Goal: Task Accomplishment & Management: Manage account settings

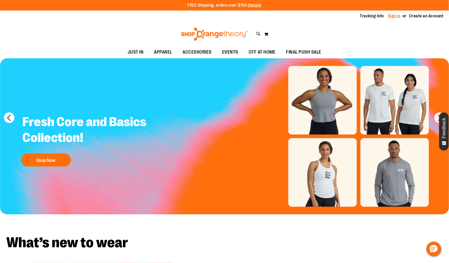
click at [397, 15] on link "Sign In" at bounding box center [394, 16] width 13 height 6
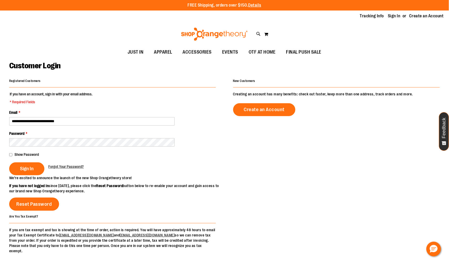
type input "**********"
click at [27, 169] on button "Sign In" at bounding box center [26, 168] width 35 height 13
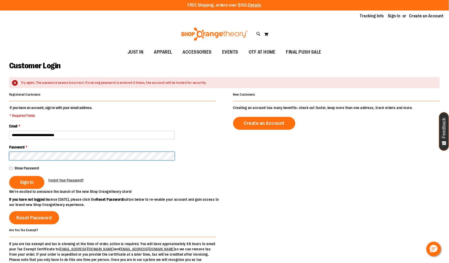
click at [27, 183] on button "Sign In" at bounding box center [26, 182] width 35 height 13
